Goal: Task Accomplishment & Management: Use online tool/utility

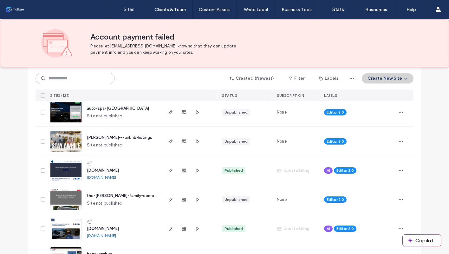
scroll to position [189, 0]
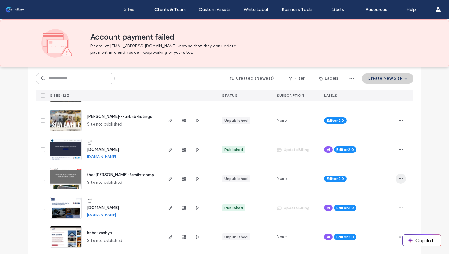
click at [401, 178] on icon "button" at bounding box center [400, 179] width 5 height 5
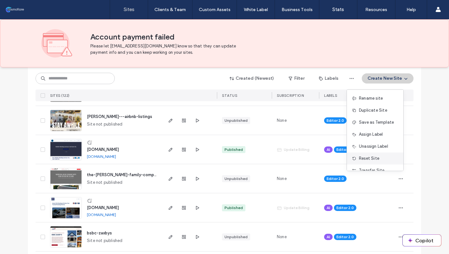
scroll to position [32, 0]
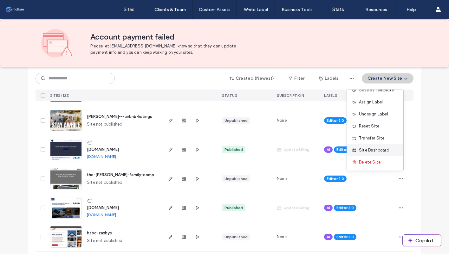
click at [375, 150] on span "Site Dashboard" at bounding box center [374, 150] width 30 height 6
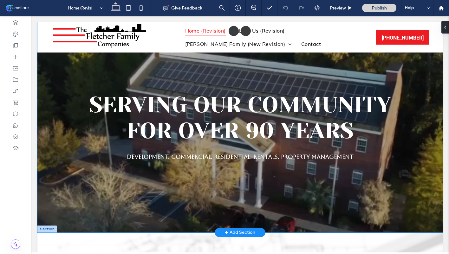
click at [104, 63] on div "Serving Our Community For Over 90 Years Development. Commercial. Residential. R…" at bounding box center [239, 127] width 405 height 211
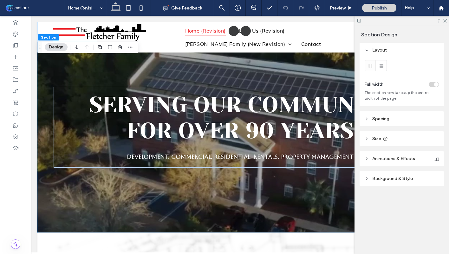
click at [389, 181] on span "Background & Style" at bounding box center [392, 178] width 41 height 5
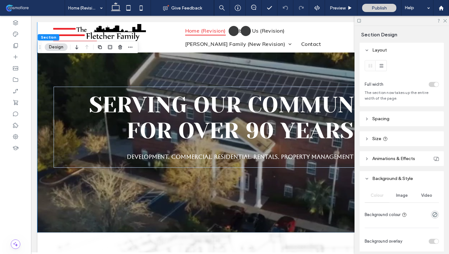
click at [424, 196] on span "Video" at bounding box center [426, 195] width 11 height 5
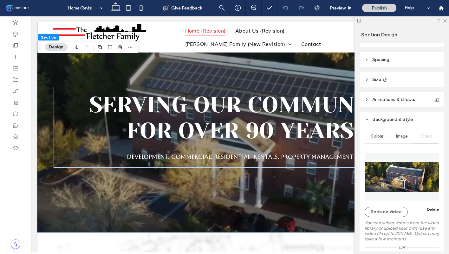
scroll to position [78, 0]
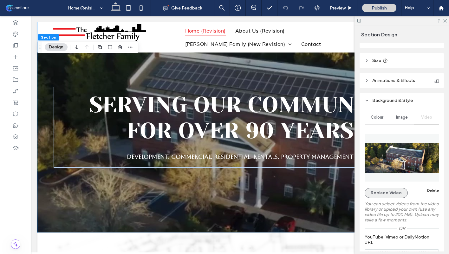
click at [375, 194] on button "Replace Video" at bounding box center [385, 193] width 43 height 10
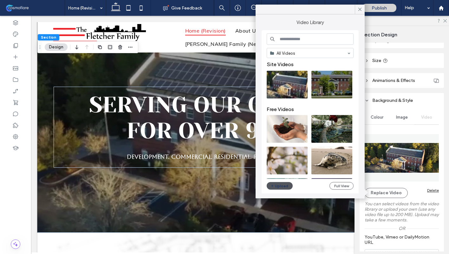
click at [282, 187] on button "Upload" at bounding box center [279, 187] width 26 height 8
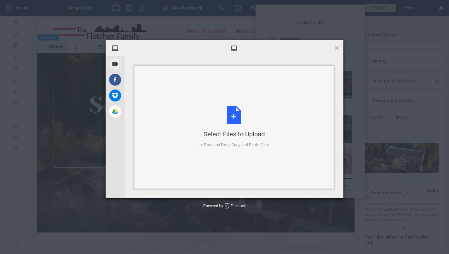
click at [235, 113] on div "Select Files to Upload or Drag and Drop, Copy and Paste Files" at bounding box center [233, 127] width 69 height 42
click at [229, 115] on div "Select Files to Upload or Drag and Drop, Copy and Paste Files" at bounding box center [233, 127] width 69 height 42
type input "**********"
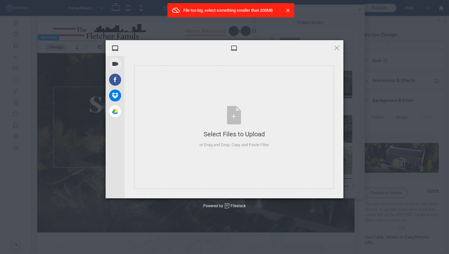
click at [10, 229] on div "My Device Record Video Facebook Dropbox Google Drive Select Files to Upload or …" at bounding box center [224, 127] width 449 height 254
click at [336, 49] on span at bounding box center [336, 47] width 7 height 7
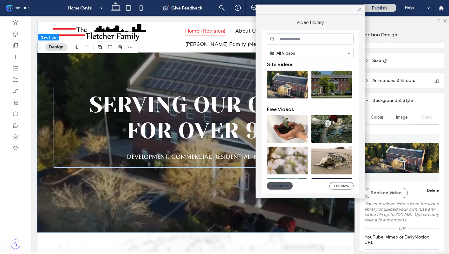
click at [282, 186] on button "Upload" at bounding box center [279, 187] width 26 height 8
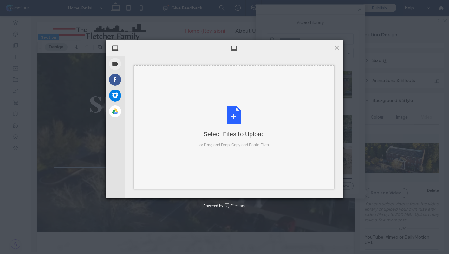
click at [230, 120] on div "Select Files to Upload or Drag and Drop, Copy and Paste Files" at bounding box center [233, 127] width 69 height 42
click at [336, 48] on span at bounding box center [336, 47] width 7 height 7
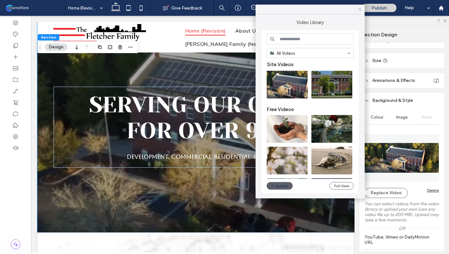
click at [360, 10] on use at bounding box center [359, 9] width 3 height 3
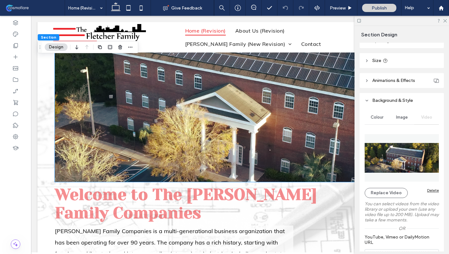
scroll to position [247, 0]
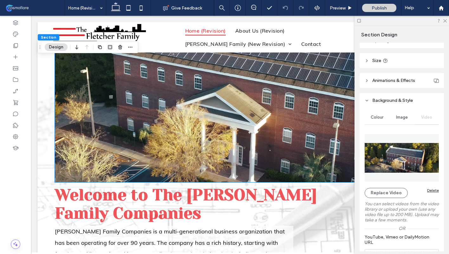
click at [262, 124] on img at bounding box center [240, 95] width 370 height 176
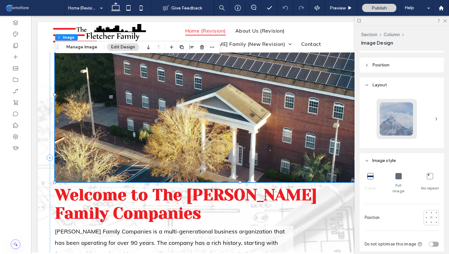
scroll to position [79, 0]
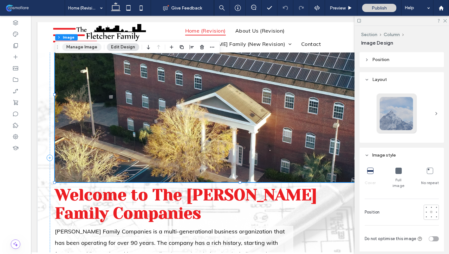
click at [88, 50] on button "Manage Image" at bounding box center [81, 47] width 39 height 8
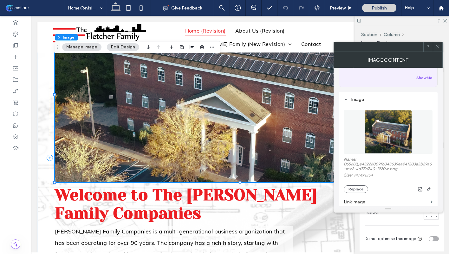
scroll to position [36, 0]
click at [358, 189] on button "Replace" at bounding box center [355, 189] width 24 height 8
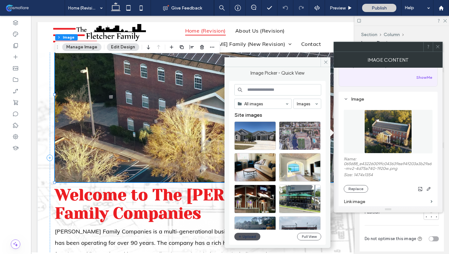
click at [247, 238] on button "Upload" at bounding box center [247, 237] width 26 height 8
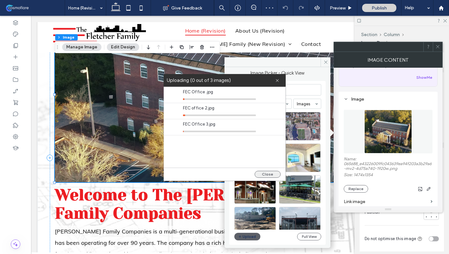
click at [266, 173] on button "Close" at bounding box center [267, 174] width 26 height 7
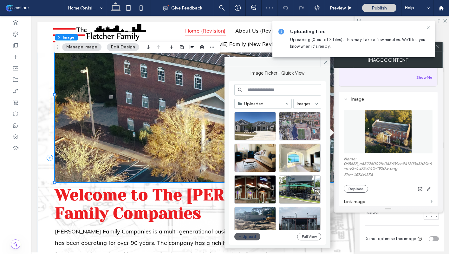
click at [265, 173] on div at bounding box center [280, 160] width 92 height 32
click at [254, 236] on button "Upload" at bounding box center [247, 237] width 26 height 8
click at [325, 63] on icon at bounding box center [325, 62] width 5 height 5
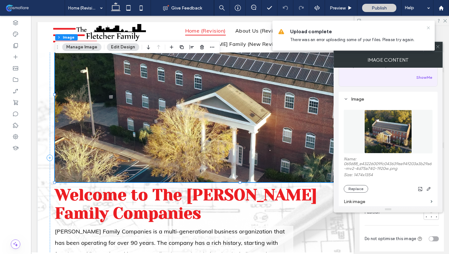
click at [428, 27] on icon at bounding box center [428, 27] width 5 height 5
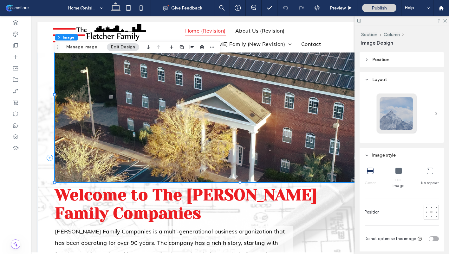
click at [280, 131] on img at bounding box center [240, 95] width 370 height 176
click at [79, 47] on button "Manage Image" at bounding box center [81, 47] width 39 height 8
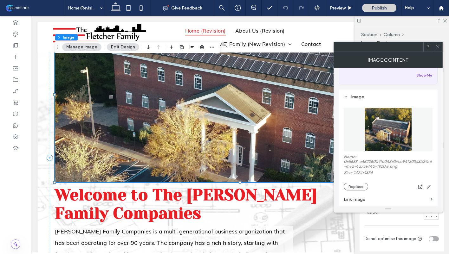
scroll to position [47, 0]
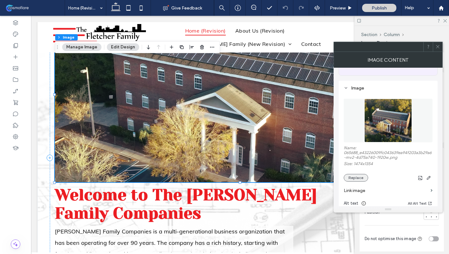
click at [357, 179] on button "Replace" at bounding box center [355, 178] width 24 height 8
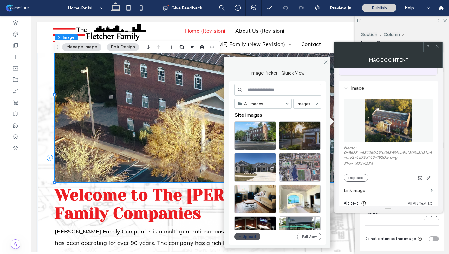
click at [251, 237] on button "Upload" at bounding box center [247, 237] width 26 height 8
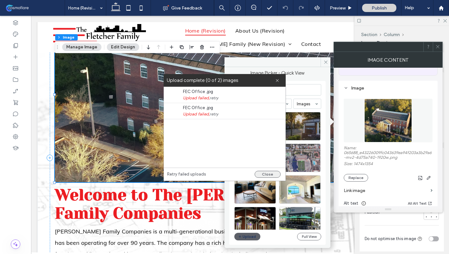
click at [266, 174] on button "Close" at bounding box center [267, 174] width 26 height 7
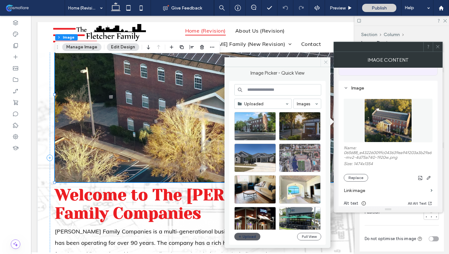
click at [329, 62] on span at bounding box center [325, 62] width 10 height 10
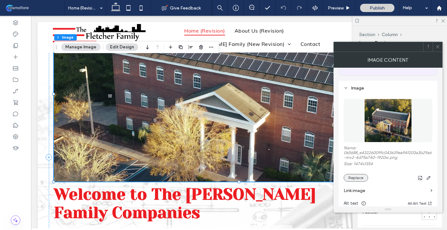
click at [355, 178] on button "Replace" at bounding box center [355, 178] width 24 height 8
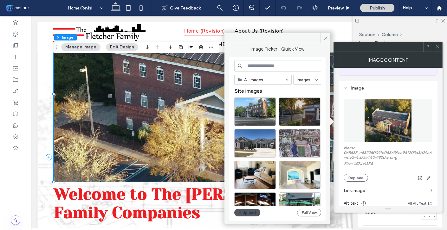
click at [245, 215] on button "Upload" at bounding box center [247, 213] width 26 height 8
click at [244, 212] on button "Upload" at bounding box center [247, 213] width 26 height 8
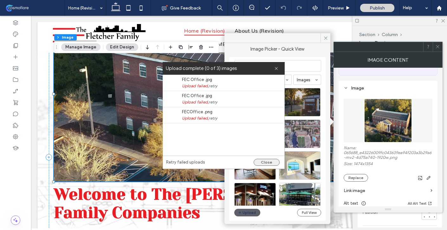
click at [261, 160] on button "Close" at bounding box center [267, 162] width 26 height 7
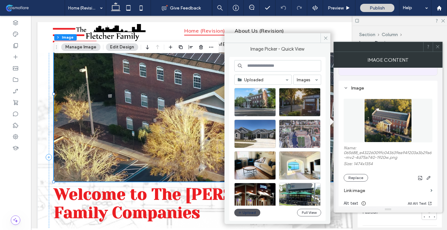
click at [250, 211] on button "Upload" at bounding box center [247, 213] width 26 height 8
click at [360, 179] on button "Replace" at bounding box center [355, 178] width 24 height 8
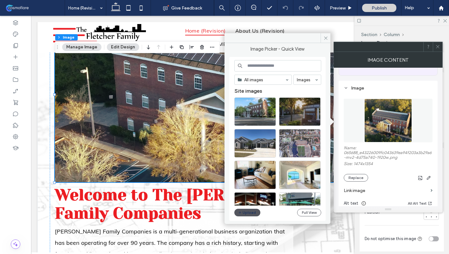
click at [252, 214] on button "Upload" at bounding box center [247, 213] width 26 height 8
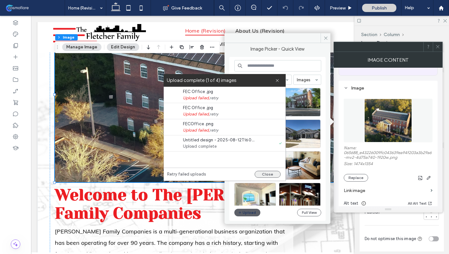
click at [266, 174] on button "Close" at bounding box center [267, 174] width 26 height 7
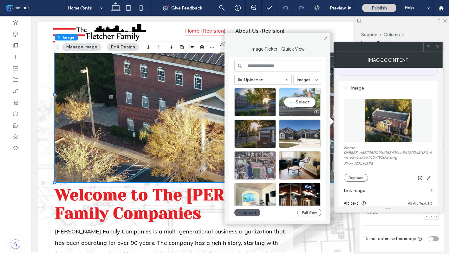
click at [292, 103] on div "Select" at bounding box center [300, 102] width 42 height 29
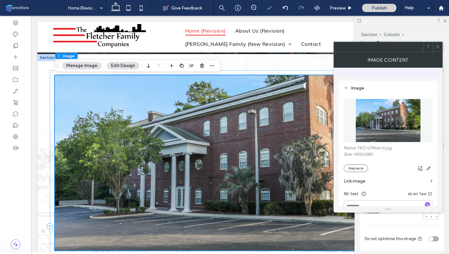
scroll to position [178, 0]
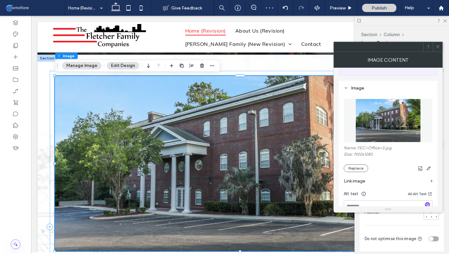
click at [439, 47] on icon at bounding box center [437, 46] width 5 height 5
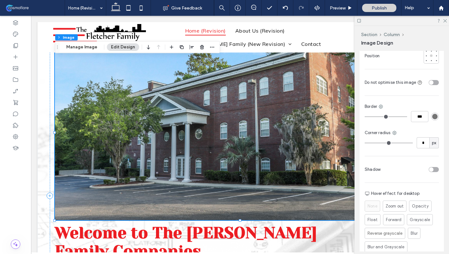
scroll to position [261, 0]
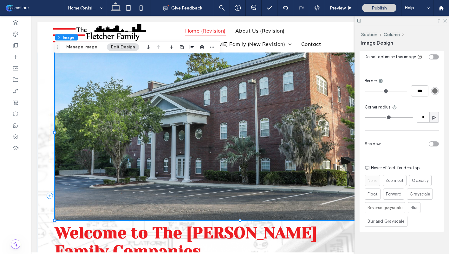
click at [444, 21] on use at bounding box center [444, 20] width 3 height 3
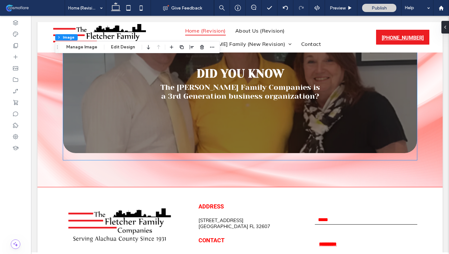
scroll to position [1204, 0]
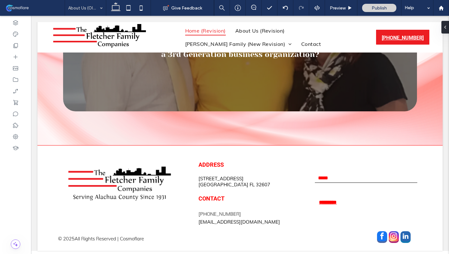
click at [93, 3] on input at bounding box center [83, 8] width 31 height 16
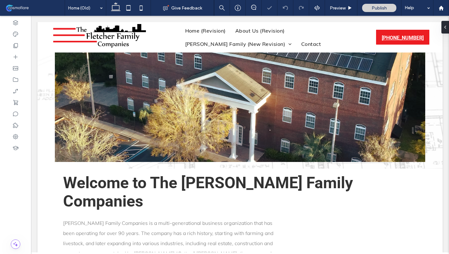
scroll to position [271, 0]
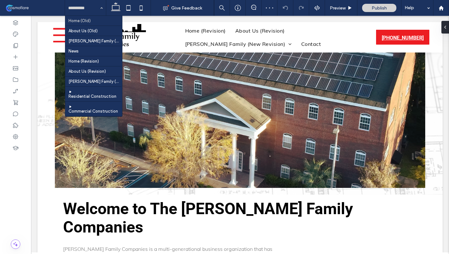
click at [96, 8] on input at bounding box center [83, 8] width 31 height 16
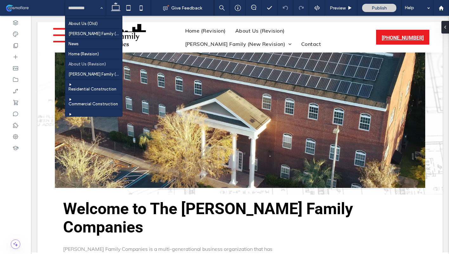
scroll to position [8, 0]
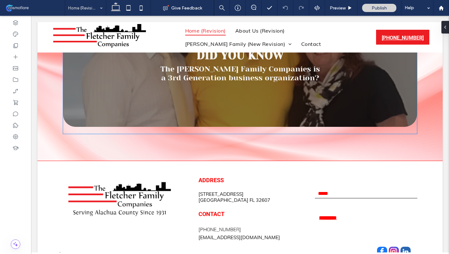
scroll to position [1201, 0]
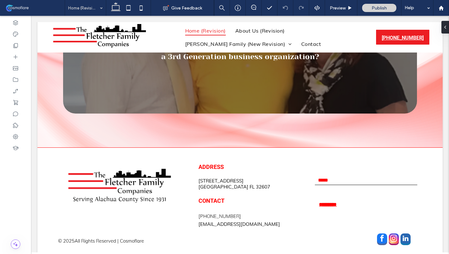
click at [102, 11] on div "Home (Revision)" at bounding box center [85, 8] width 41 height 16
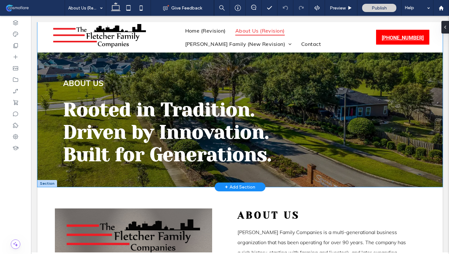
click at [121, 66] on div "Rooted in Tradition. Driven by Innovation. Built for Generations. ABOUT US" at bounding box center [240, 104] width 380 height 165
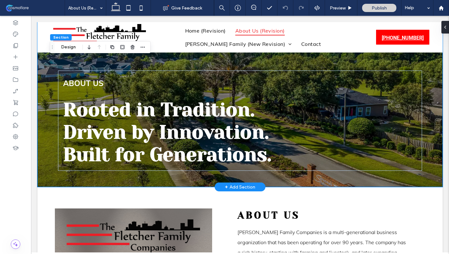
click at [74, 61] on div "Rooted in Tradition. Driven by Innovation. Built for Generations. ABOUT US" at bounding box center [240, 104] width 380 height 165
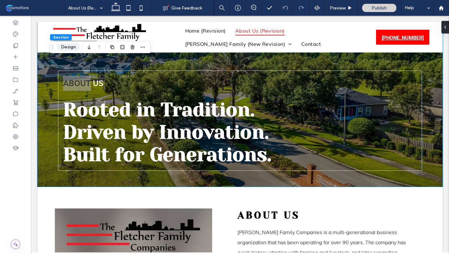
click at [71, 49] on button "Design" at bounding box center [68, 47] width 23 height 8
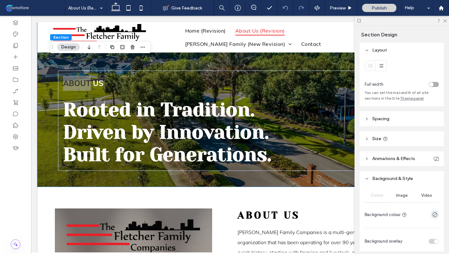
click at [407, 196] on span "Image" at bounding box center [402, 195] width 12 height 5
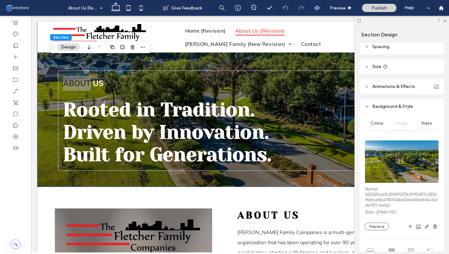
scroll to position [97, 0]
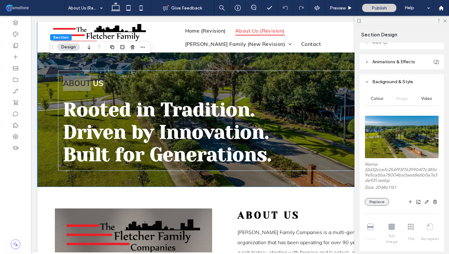
click at [376, 204] on button "Replace" at bounding box center [376, 202] width 24 height 8
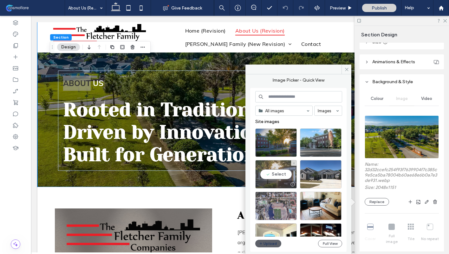
click at [281, 175] on div "Select" at bounding box center [276, 174] width 42 height 29
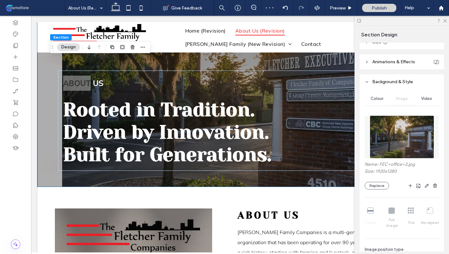
click at [392, 211] on div "Cover Full image Tile No repeat" at bounding box center [401, 218] width 74 height 26
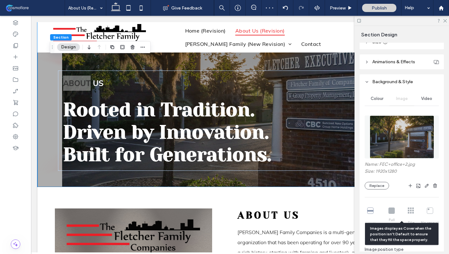
scroll to position [106, 0]
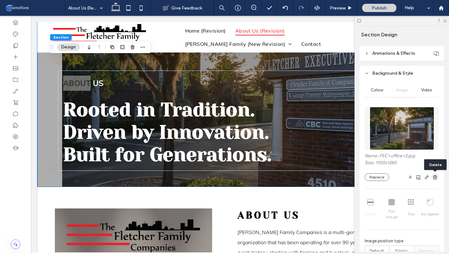
click at [433, 179] on icon "button" at bounding box center [434, 177] width 5 height 5
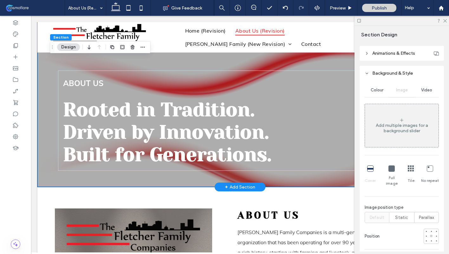
click at [139, 56] on div "Rooted in Tradition. Driven by Innovation. Built for Generations. ABOUT US" at bounding box center [240, 104] width 380 height 165
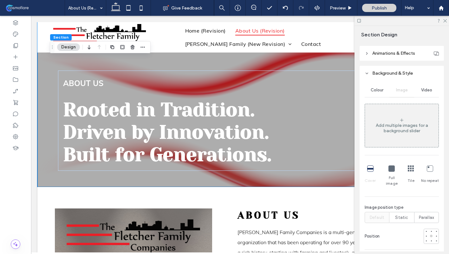
click at [396, 133] on div "Add multiple images for a background slider" at bounding box center [402, 128] width 74 height 11
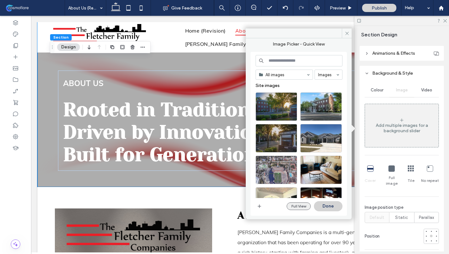
click at [299, 206] on button "Full View" at bounding box center [298, 207] width 24 height 8
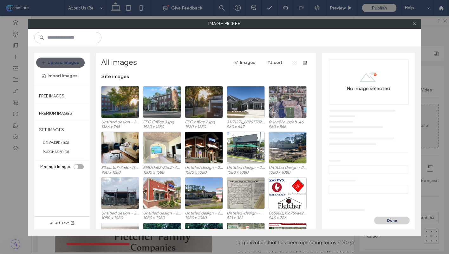
click at [415, 22] on icon at bounding box center [414, 23] width 5 height 5
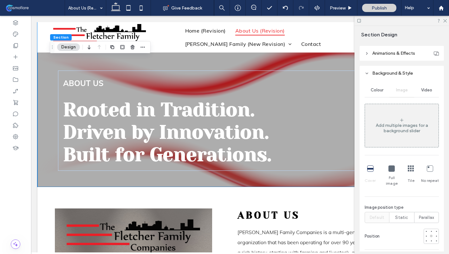
click at [400, 129] on div "Add multiple images for a background slider" at bounding box center [402, 128] width 74 height 11
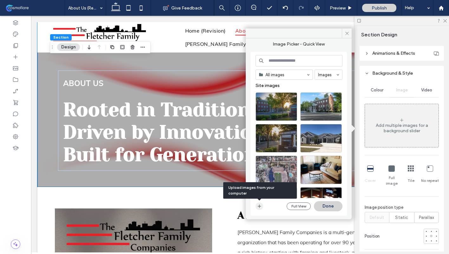
click at [260, 204] on icon "button" at bounding box center [259, 206] width 5 height 5
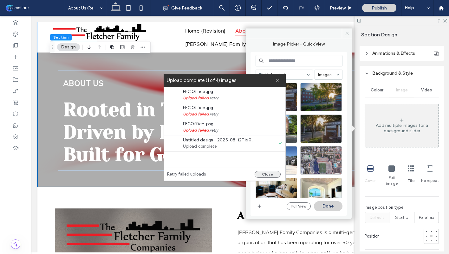
click at [275, 174] on button "Close" at bounding box center [267, 174] width 26 height 7
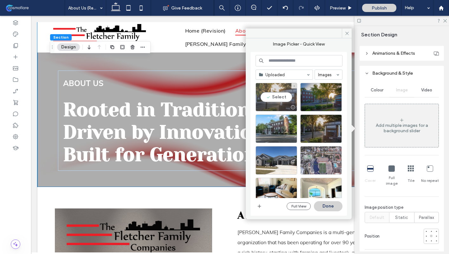
click at [282, 97] on div "Select" at bounding box center [276, 97] width 42 height 29
click at [323, 204] on button "Done" at bounding box center [328, 207] width 29 height 10
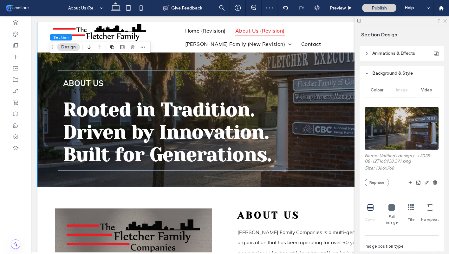
click at [443, 20] on icon at bounding box center [444, 20] width 4 height 4
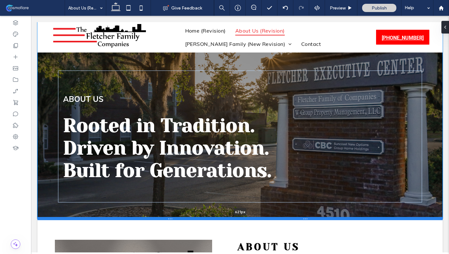
drag, startPoint x: 352, startPoint y: 186, endPoint x: 354, endPoint y: 218, distance: 32.7
click at [354, 218] on div at bounding box center [239, 218] width 405 height 3
type input "***"
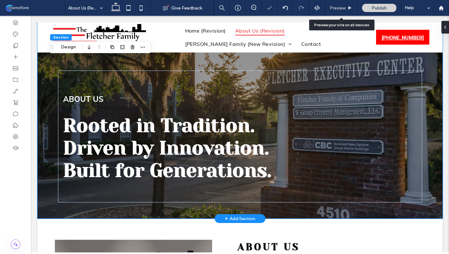
click at [337, 9] on span "Preview" at bounding box center [338, 7] width 16 height 5
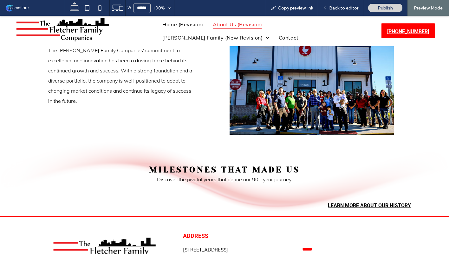
scroll to position [452, 0]
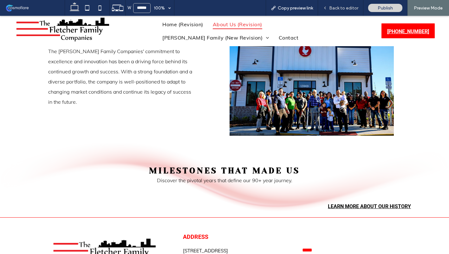
click at [334, 12] on div "Back to editor" at bounding box center [340, 8] width 45 height 16
click at [341, 7] on span "Back to editor" at bounding box center [343, 7] width 29 height 5
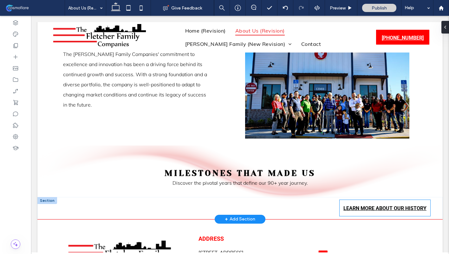
click at [374, 208] on span "LEARN MORE ABOUT OUR HISTORY" at bounding box center [384, 209] width 83 height 6
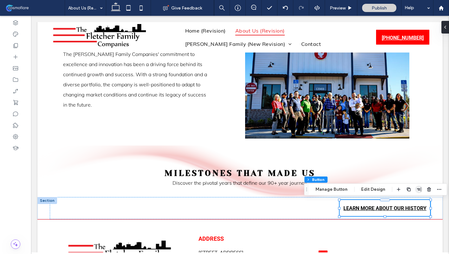
click at [418, 189] on use "button" at bounding box center [419, 190] width 4 height 4
click at [410, 202] on icon "center" at bounding box center [412, 202] width 5 height 5
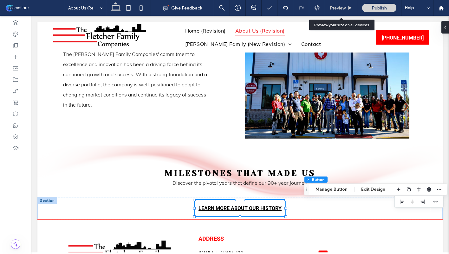
click at [343, 8] on span "Preview" at bounding box center [338, 7] width 16 height 5
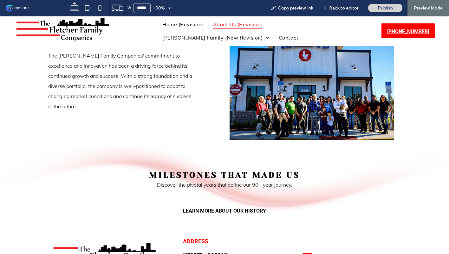
scroll to position [446, 0]
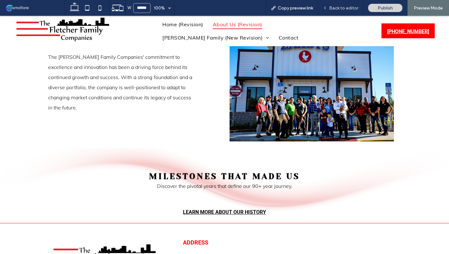
click at [345, 10] on span "Back to editor" at bounding box center [343, 7] width 29 height 5
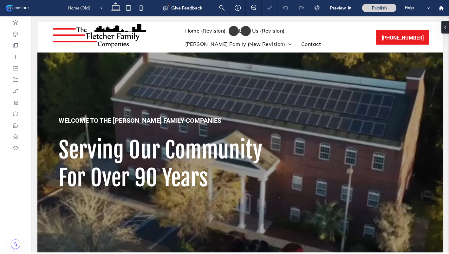
scroll to position [47, 0]
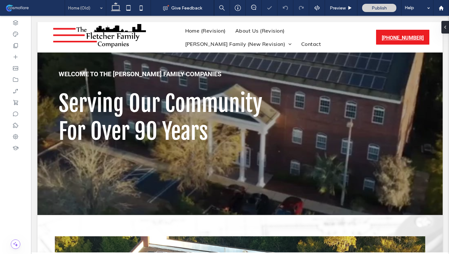
click at [100, 9] on div "Home (Old)" at bounding box center [85, 8] width 41 height 16
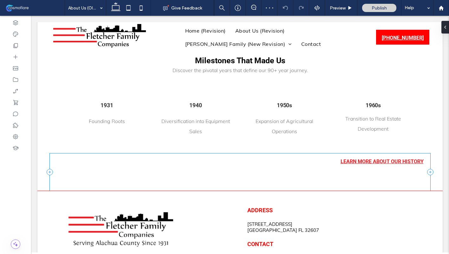
scroll to position [495, 0]
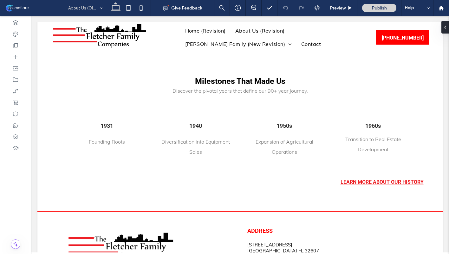
click at [95, 8] on input at bounding box center [83, 8] width 31 height 16
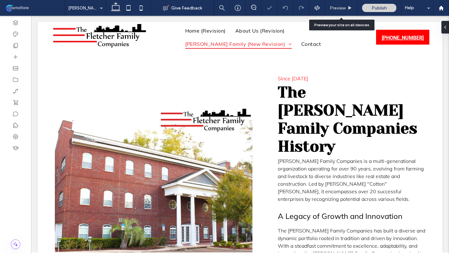
click at [340, 10] on span "Preview" at bounding box center [338, 7] width 16 height 5
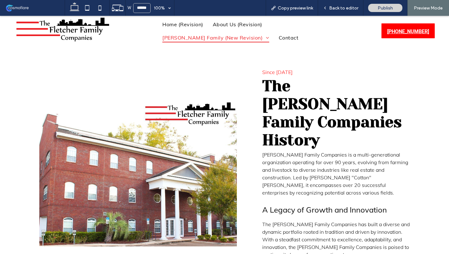
click at [206, 133] on img at bounding box center [137, 168] width 197 height 157
click at [346, 12] on div "Back to editor" at bounding box center [340, 8] width 45 height 16
click at [338, 11] on div "Back to editor" at bounding box center [340, 8] width 45 height 16
click at [338, 8] on span "Back to editor" at bounding box center [343, 7] width 29 height 5
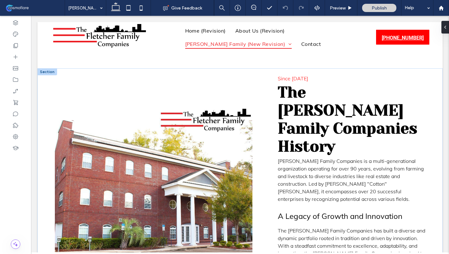
click at [238, 109] on img at bounding box center [153, 175] width 197 height 157
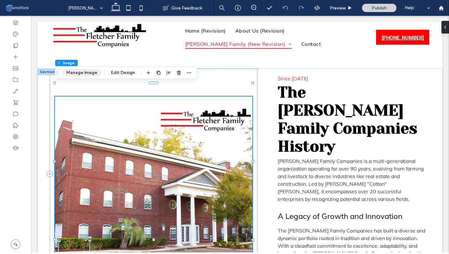
click at [90, 75] on button "Manage Image" at bounding box center [81, 73] width 39 height 8
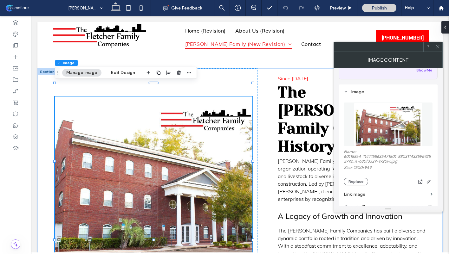
scroll to position [52, 0]
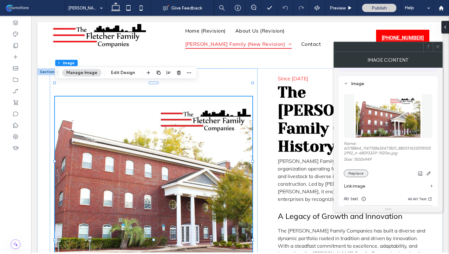
click at [353, 174] on button "Replace" at bounding box center [355, 174] width 24 height 8
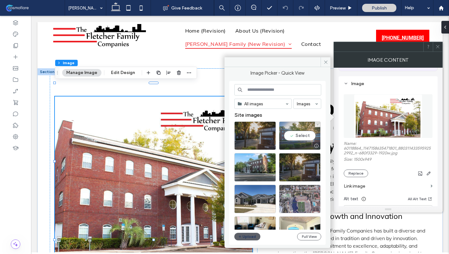
click at [297, 137] on div "Select" at bounding box center [300, 136] width 42 height 29
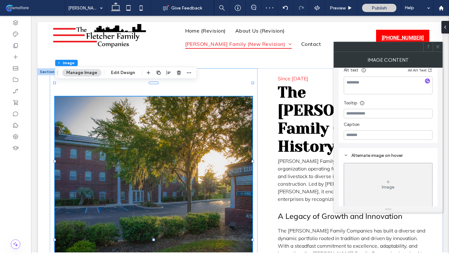
scroll to position [181, 0]
click at [439, 49] on span at bounding box center [437, 47] width 5 height 10
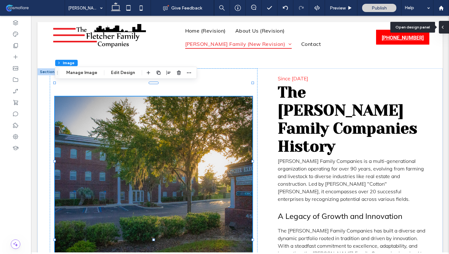
click at [446, 26] on div at bounding box center [444, 27] width 10 height 13
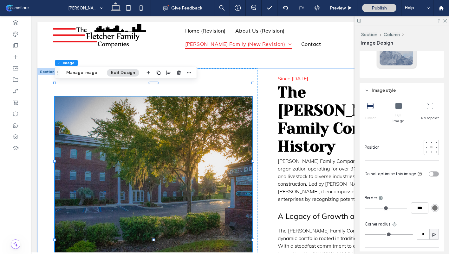
scroll to position [152, 0]
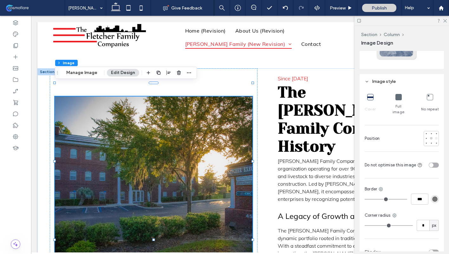
click at [435, 137] on div at bounding box center [436, 138] width 3 height 3
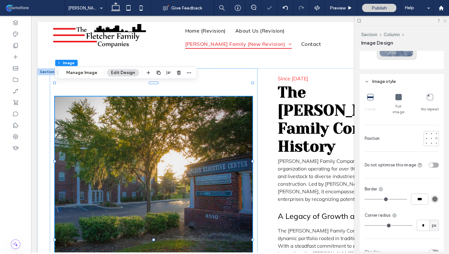
click at [444, 21] on icon at bounding box center [444, 20] width 4 height 4
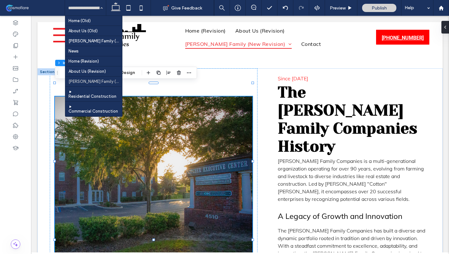
click at [88, 6] on input at bounding box center [83, 8] width 31 height 16
click at [101, 7] on div "Home (Old) About Us (Old) [PERSON_NAME] Family (Old) News Home (Revision) About…" at bounding box center [85, 8] width 41 height 16
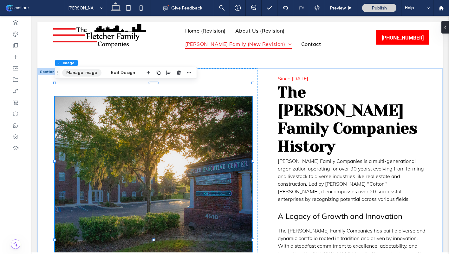
click at [88, 74] on button "Manage Image" at bounding box center [81, 73] width 39 height 8
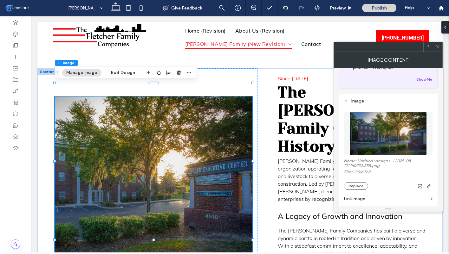
scroll to position [73, 0]
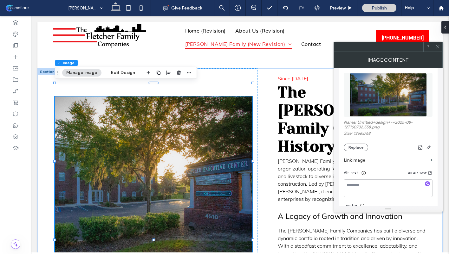
click at [358, 153] on section "Link image" at bounding box center [387, 160] width 89 height 18
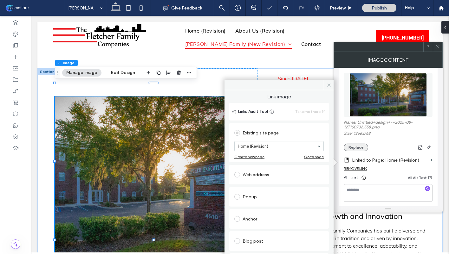
click at [358, 146] on button "Replace" at bounding box center [355, 148] width 24 height 8
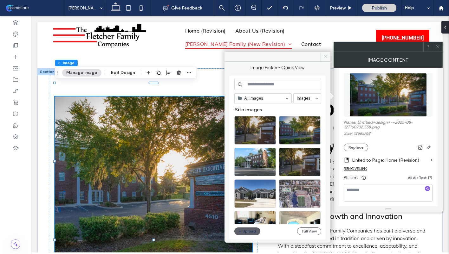
click at [326, 56] on use at bounding box center [325, 56] width 3 height 3
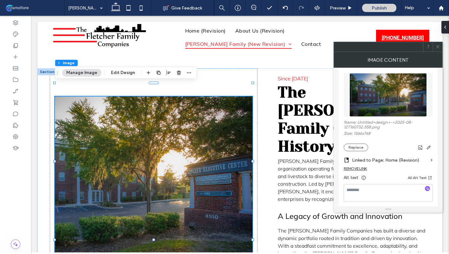
click at [438, 47] on icon at bounding box center [437, 46] width 5 height 5
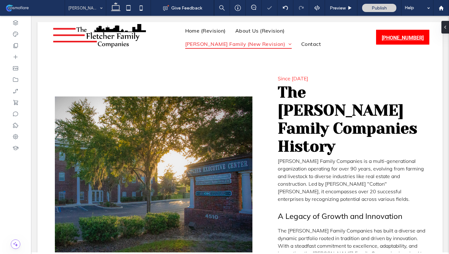
scroll to position [0, 0]
click at [102, 6] on div "[PERSON_NAME] Family (New Revision)" at bounding box center [85, 8] width 41 height 16
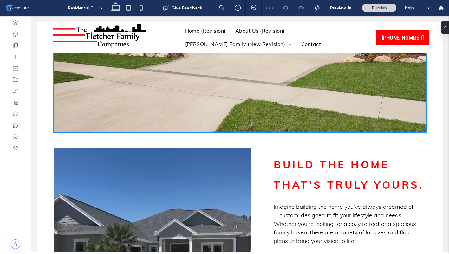
scroll to position [251, 0]
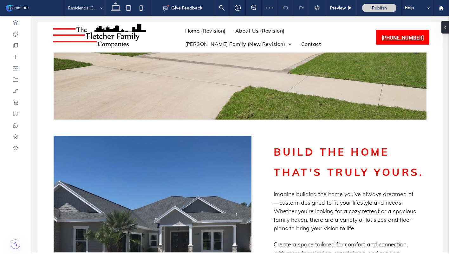
click at [97, 8] on div "Residential Construction" at bounding box center [85, 8] width 41 height 16
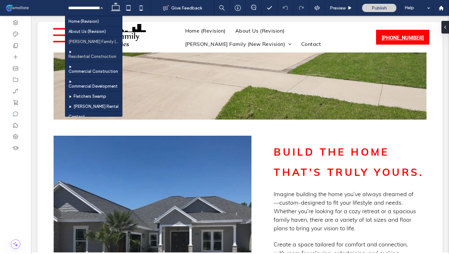
scroll to position [49, 0]
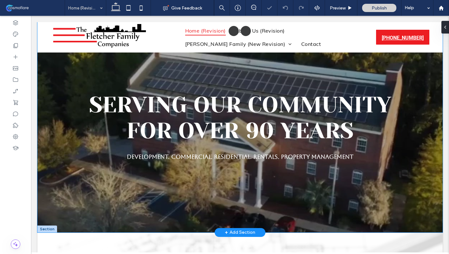
click at [177, 70] on div "Serving Our Community For Over 90 Years Development. Commercial. Residential. R…" at bounding box center [239, 127] width 405 height 211
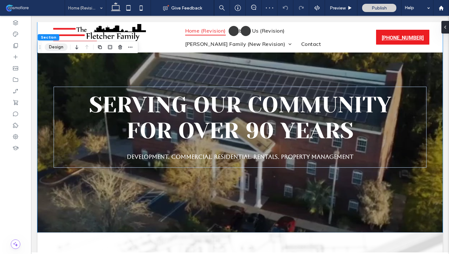
click at [61, 49] on button "Design" at bounding box center [56, 47] width 23 height 8
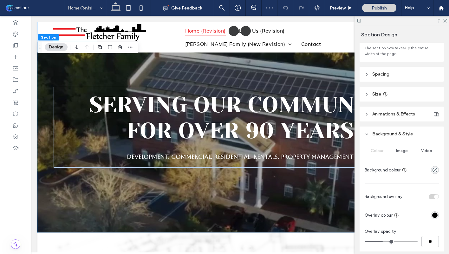
scroll to position [53, 0]
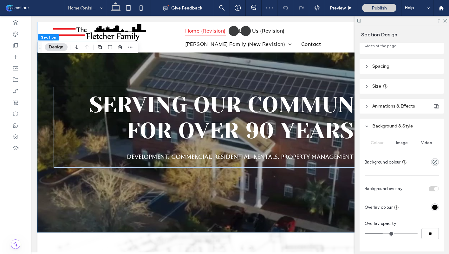
click at [424, 147] on div "Video" at bounding box center [426, 143] width 25 height 14
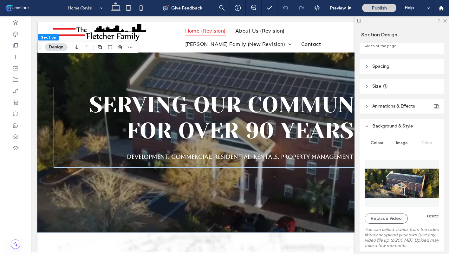
click at [401, 188] on img at bounding box center [401, 184] width 74 height 48
click at [385, 219] on button "Replace Video" at bounding box center [385, 219] width 43 height 10
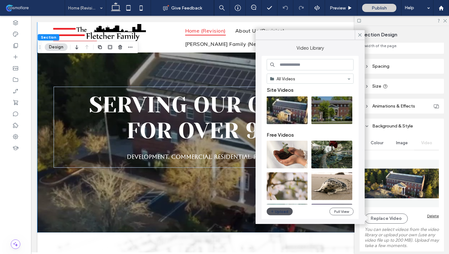
click at [275, 212] on button "Upload" at bounding box center [279, 212] width 26 height 8
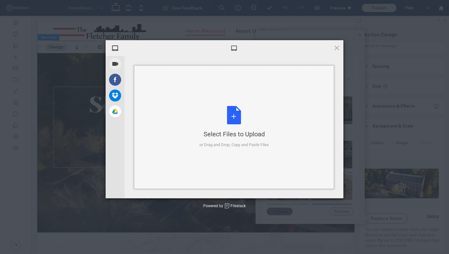
click at [223, 146] on div "or Drag and Drop, Copy and Paste Files" at bounding box center [233, 145] width 69 height 6
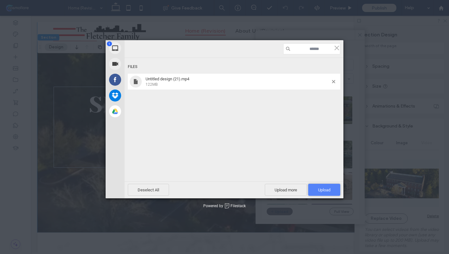
click at [320, 190] on span "Upload 1" at bounding box center [324, 190] width 12 height 5
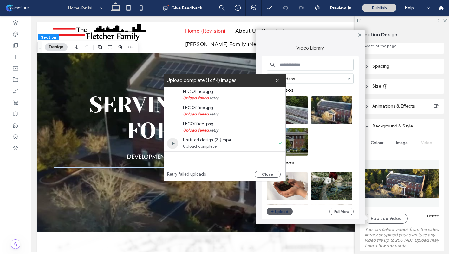
click at [233, 146] on span "Upload complete" at bounding box center [219, 147] width 73 height 6
click at [259, 174] on button "Close" at bounding box center [267, 174] width 26 height 7
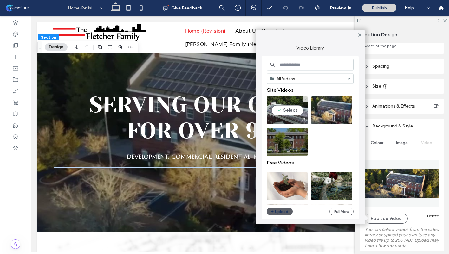
click at [289, 111] on video at bounding box center [286, 111] width 41 height 28
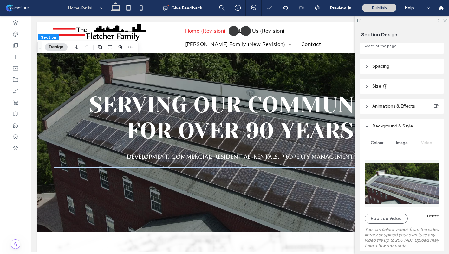
click at [446, 22] on icon at bounding box center [444, 20] width 4 height 4
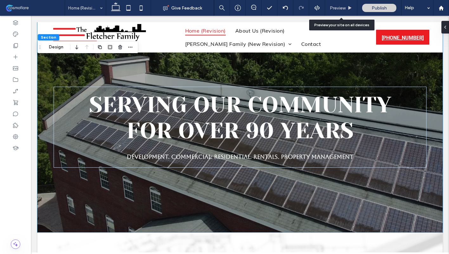
click at [342, 8] on span "Preview" at bounding box center [338, 7] width 16 height 5
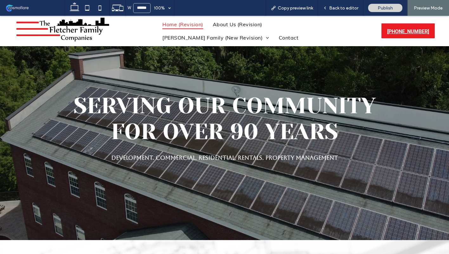
click at [342, 8] on span "Back to editor" at bounding box center [343, 7] width 29 height 5
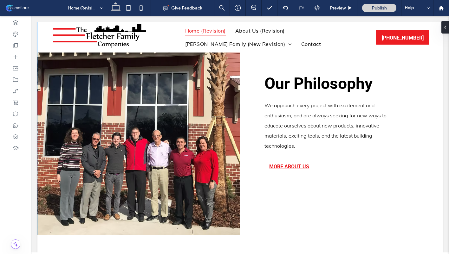
scroll to position [554, 0]
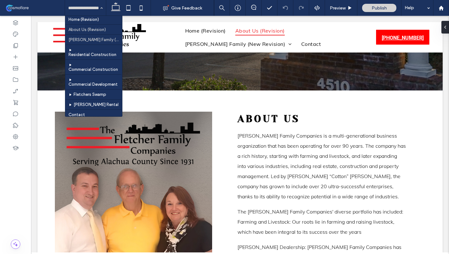
scroll to position [48, 0]
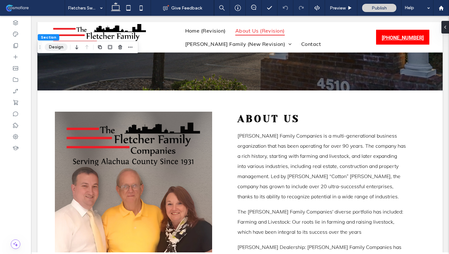
click at [55, 47] on button "Design" at bounding box center [56, 47] width 23 height 8
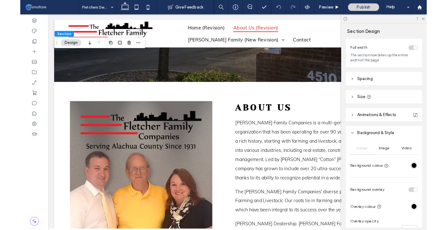
scroll to position [37, 0]
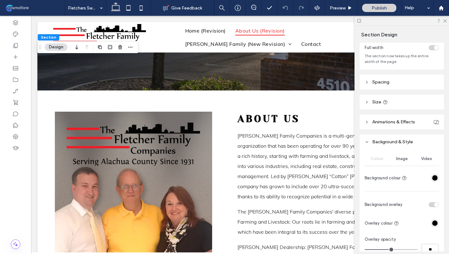
click at [428, 159] on span "Video" at bounding box center [426, 159] width 11 height 5
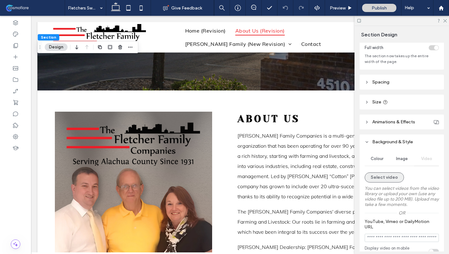
click at [386, 177] on button "Select video" at bounding box center [383, 178] width 39 height 10
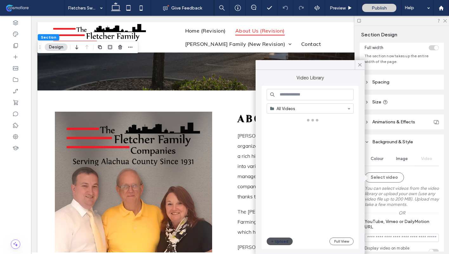
click at [284, 242] on button "Upload" at bounding box center [279, 242] width 26 height 8
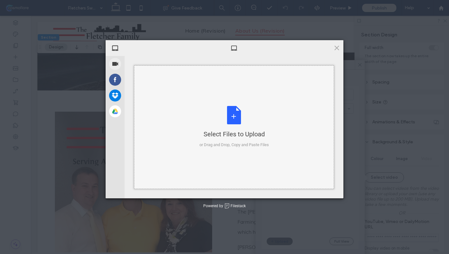
click at [216, 118] on div "Select Files to Upload or Drag and Drop, Copy and Paste Files" at bounding box center [233, 127] width 69 height 42
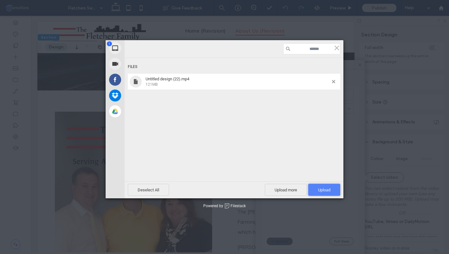
click at [322, 189] on span "Upload 1" at bounding box center [324, 190] width 12 height 5
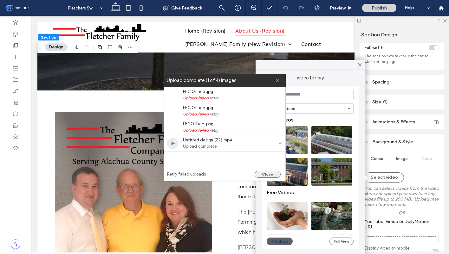
click at [267, 171] on button "Close" at bounding box center [267, 174] width 26 height 7
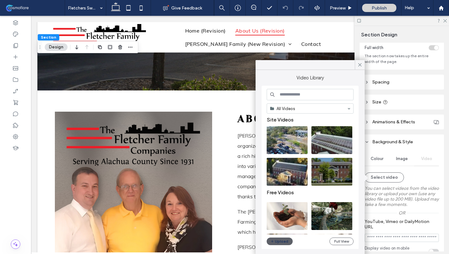
click at [276, 170] on div "Retry failed uploads Close" at bounding box center [224, 174] width 121 height 13
click at [288, 142] on video at bounding box center [286, 140] width 41 height 28
type input "**********"
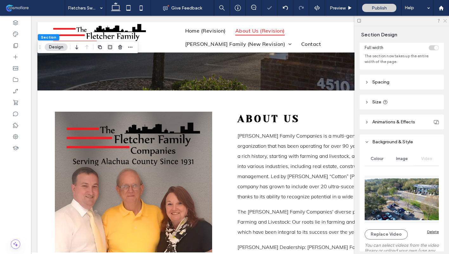
click at [445, 21] on icon at bounding box center [444, 20] width 4 height 4
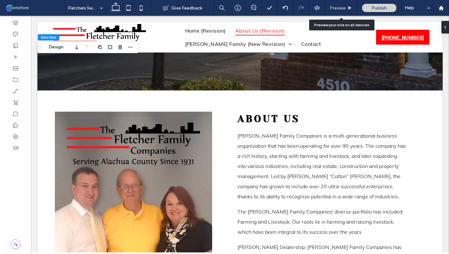
click at [348, 4] on div "Preview" at bounding box center [341, 8] width 32 height 16
click at [348, 5] on div "Preview" at bounding box center [341, 7] width 32 height 5
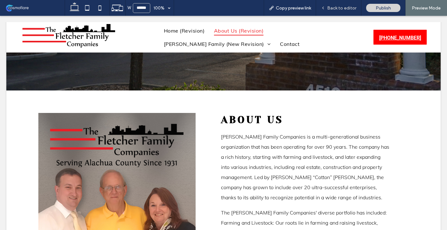
click at [336, 3] on div "Back to editor" at bounding box center [338, 8] width 45 height 16
click at [340, 4] on div "Back to editor" at bounding box center [338, 8] width 45 height 16
click at [341, 6] on span "Back to editor" at bounding box center [341, 7] width 29 height 5
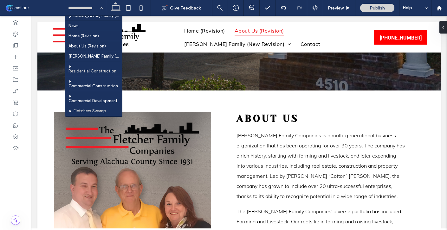
scroll to position [28, 0]
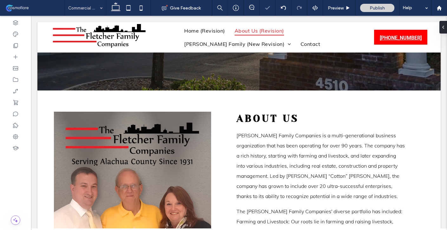
click at [98, 7] on div "Commercial Construction" at bounding box center [85, 8] width 41 height 16
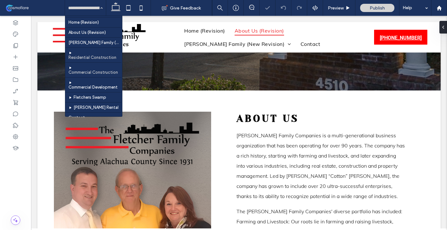
scroll to position [44, 0]
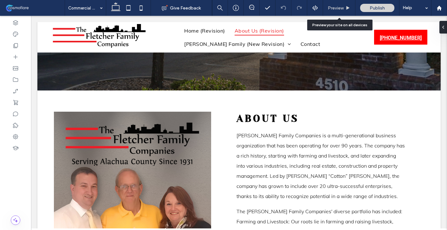
click at [334, 8] on span "Preview" at bounding box center [336, 7] width 16 height 5
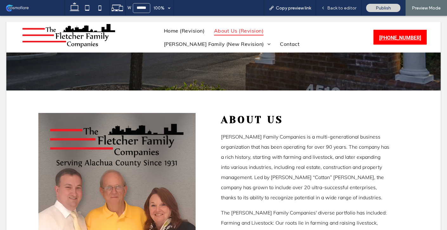
click at [348, 9] on span "Back to editor" at bounding box center [341, 7] width 29 height 5
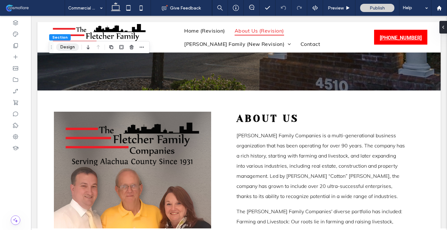
click at [75, 48] on button "Design" at bounding box center [67, 47] width 23 height 8
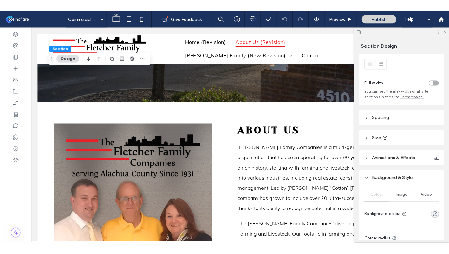
scroll to position [23, 0]
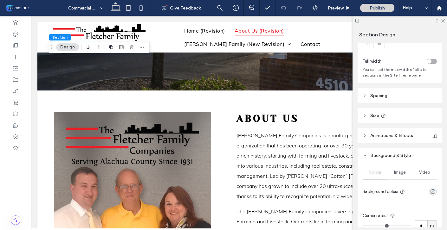
click at [422, 174] on span "Video" at bounding box center [424, 172] width 11 height 5
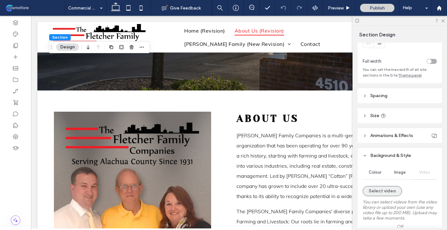
click at [373, 193] on button "Select video" at bounding box center [382, 191] width 39 height 10
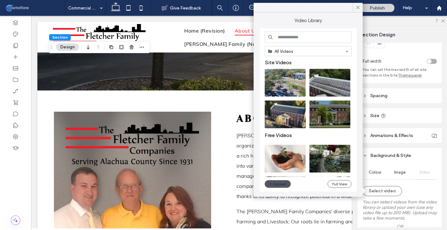
click at [277, 185] on button "Upload" at bounding box center [278, 185] width 26 height 8
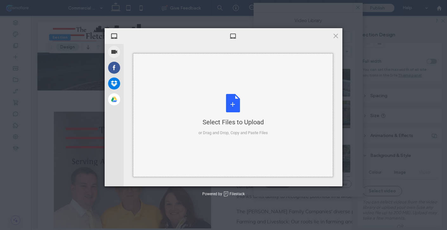
click at [206, 111] on div "Select Files to Upload or Drag and Drop, Copy and Paste Files" at bounding box center [232, 115] width 69 height 42
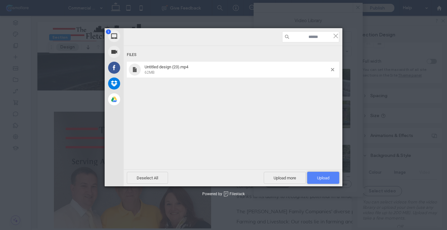
click at [322, 176] on span "Upload 1" at bounding box center [323, 178] width 32 height 12
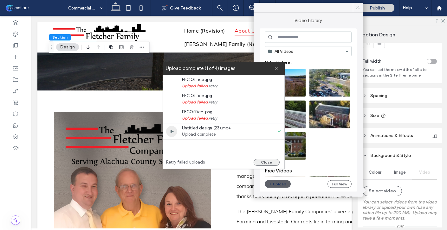
drag, startPoint x: 270, startPoint y: 166, endPoint x: 267, endPoint y: 162, distance: 4.8
click at [267, 162] on button "Close" at bounding box center [267, 162] width 26 height 7
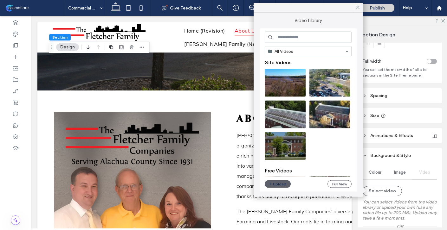
click at [271, 161] on button "Close" at bounding box center [267, 162] width 26 height 7
click at [289, 83] on video at bounding box center [285, 83] width 41 height 28
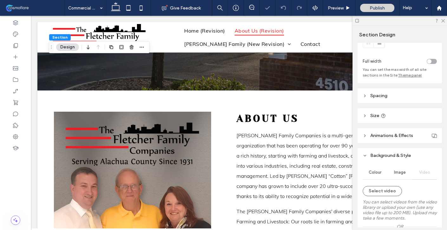
type input "**********"
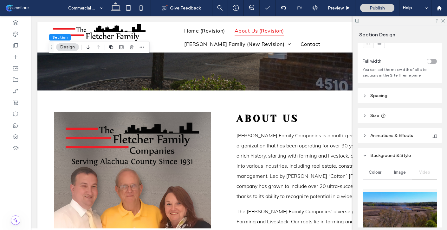
click at [445, 23] on div at bounding box center [399, 21] width 94 height 10
click at [442, 21] on icon at bounding box center [442, 20] width 4 height 4
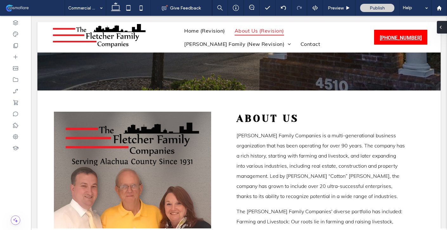
type input "***"
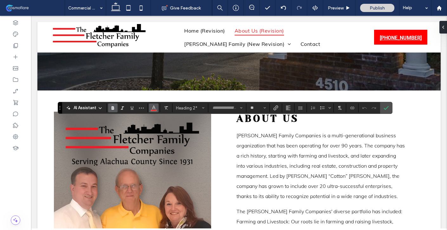
click at [156, 108] on icon "Colour" at bounding box center [153, 107] width 5 height 5
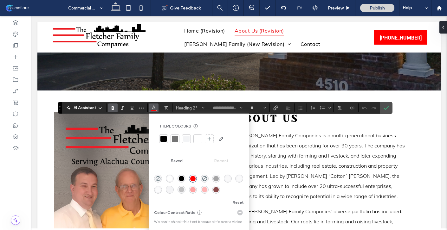
click at [195, 139] on div at bounding box center [198, 139] width 6 height 6
click at [382, 111] on label "Confirm" at bounding box center [386, 107] width 10 height 11
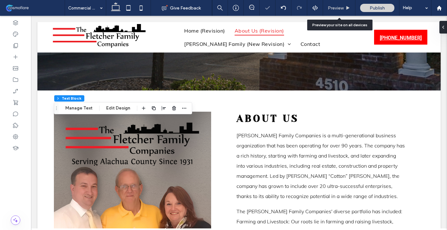
click at [344, 13] on div "Preview" at bounding box center [339, 8] width 32 height 16
click at [341, 8] on span "Preview" at bounding box center [336, 7] width 16 height 5
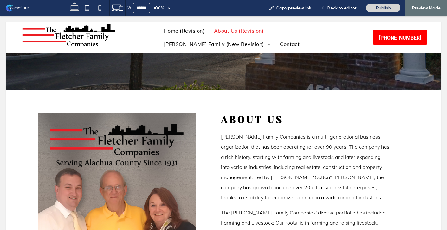
click at [341, 8] on span "Back to editor" at bounding box center [341, 7] width 29 height 5
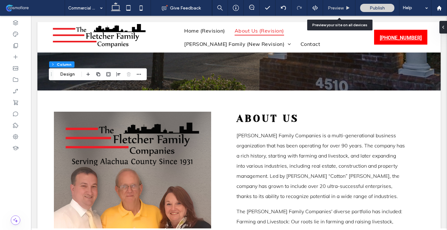
click at [342, 6] on span "Preview" at bounding box center [336, 7] width 16 height 5
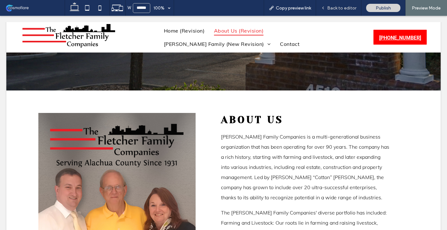
click at [351, 8] on span "Back to editor" at bounding box center [341, 7] width 29 height 5
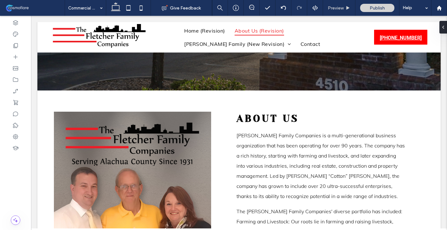
type input "***"
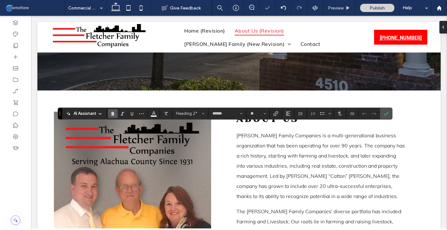
type input "**********"
click at [343, 9] on span "Preview" at bounding box center [336, 7] width 16 height 5
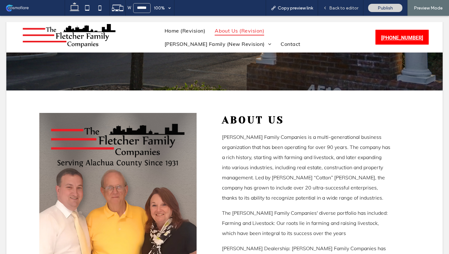
click at [341, 9] on span "Back to editor" at bounding box center [343, 7] width 29 height 5
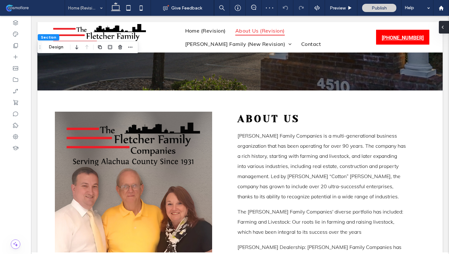
click at [445, 24] on div at bounding box center [444, 27] width 10 height 13
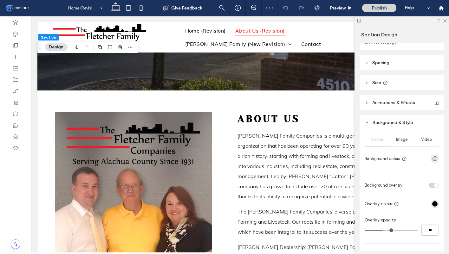
scroll to position [56, 0]
click at [426, 141] on span "Video" at bounding box center [426, 139] width 11 height 5
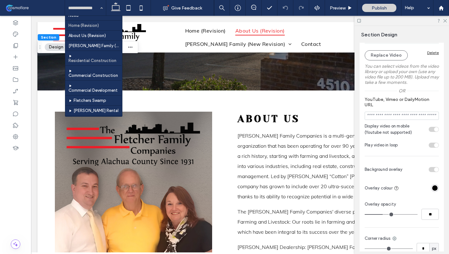
scroll to position [39, 0]
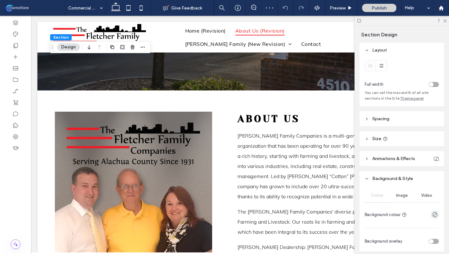
click at [425, 196] on span "Video" at bounding box center [426, 195] width 11 height 5
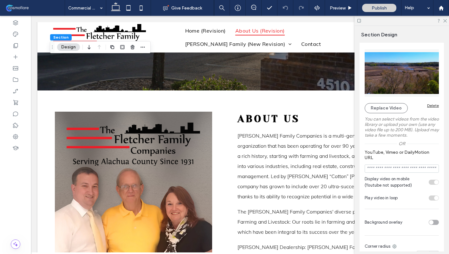
scroll to position [197, 0]
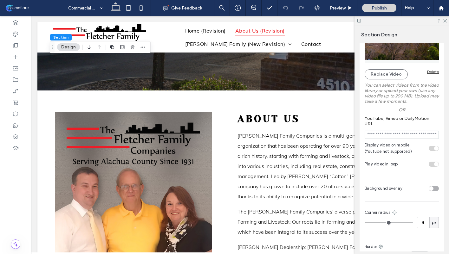
click at [434, 189] on div "toggle" at bounding box center [433, 188] width 10 height 5
click at [433, 209] on div "rgba(255, 255, 255, 1)" at bounding box center [434, 207] width 5 height 5
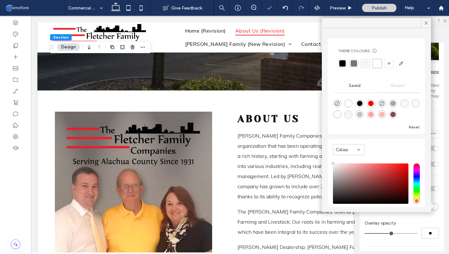
click at [343, 65] on div at bounding box center [342, 64] width 6 height 6
click at [429, 238] on input "**" at bounding box center [429, 233] width 17 height 11
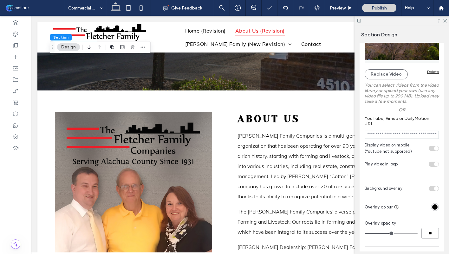
type input "**"
click at [443, 21] on icon at bounding box center [444, 20] width 4 height 4
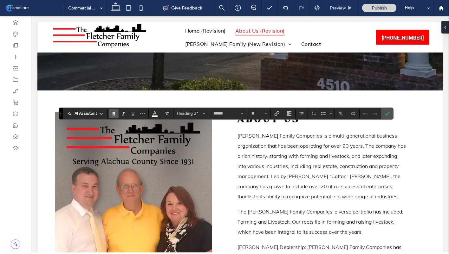
type input "**********"
click at [155, 112] on use "Colour" at bounding box center [154, 112] width 3 height 3
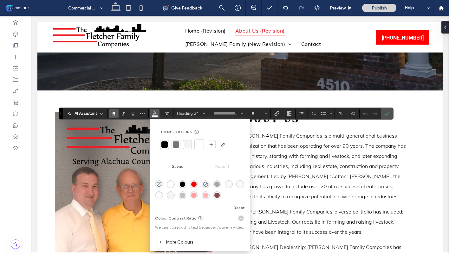
click at [193, 182] on div "rgba(255, 0, 0, 1)" at bounding box center [193, 184] width 5 height 5
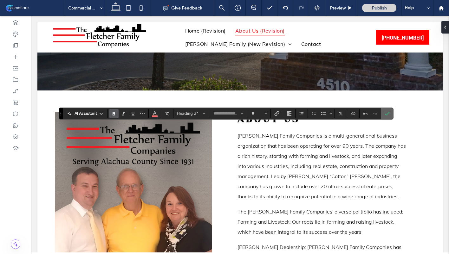
click at [386, 117] on span "Confirm" at bounding box center [385, 113] width 3 height 11
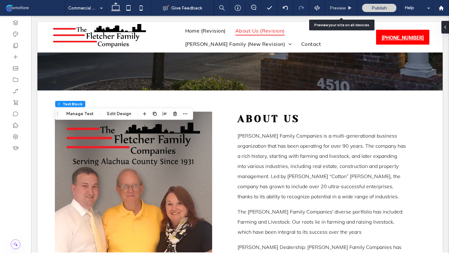
click at [347, 0] on div "Preview" at bounding box center [341, 8] width 32 height 16
click at [347, 5] on div "Preview" at bounding box center [341, 8] width 32 height 16
click at [343, 10] on span "Preview" at bounding box center [338, 7] width 16 height 5
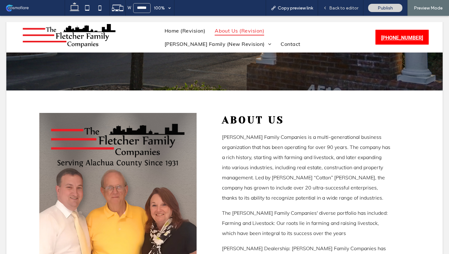
click at [338, 10] on span "Back to editor" at bounding box center [343, 7] width 29 height 5
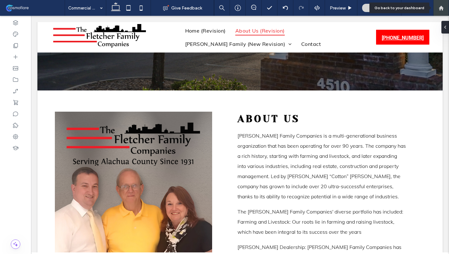
click at [441, 8] on use at bounding box center [440, 7] width 5 height 5
